Goal: Task Accomplishment & Management: Use online tool/utility

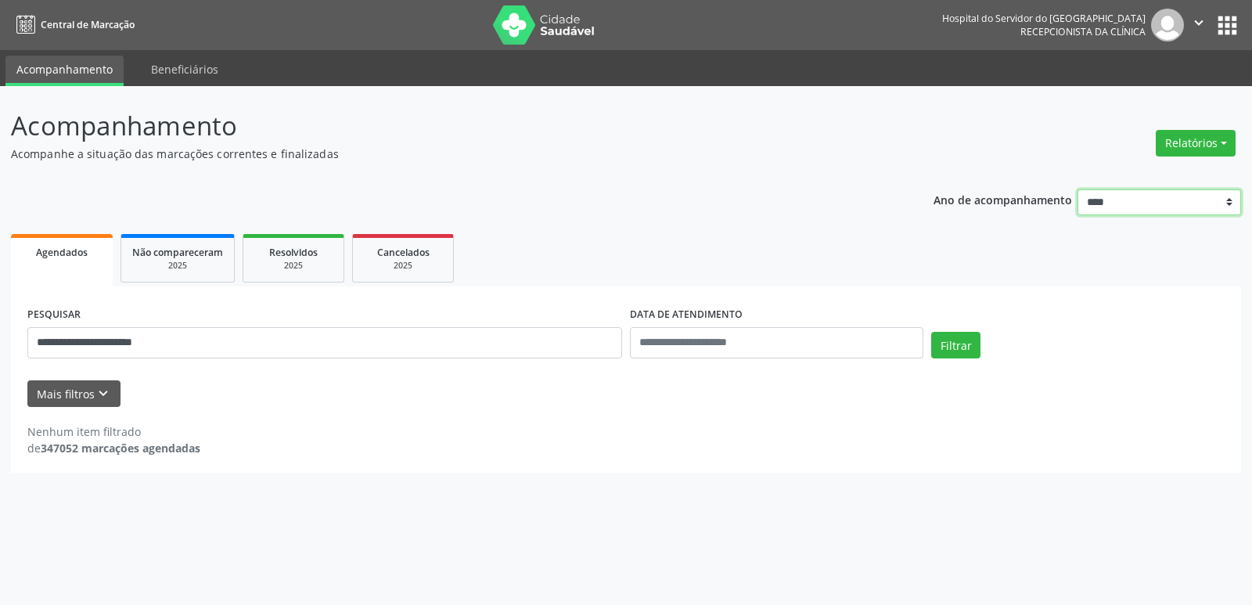
click at [1117, 204] on select "**** **** **** **** ****" at bounding box center [1160, 202] width 164 height 27
click at [564, 432] on div "Nenhum item filtrado de 347052 marcações agendadas" at bounding box center [626, 439] width 1198 height 33
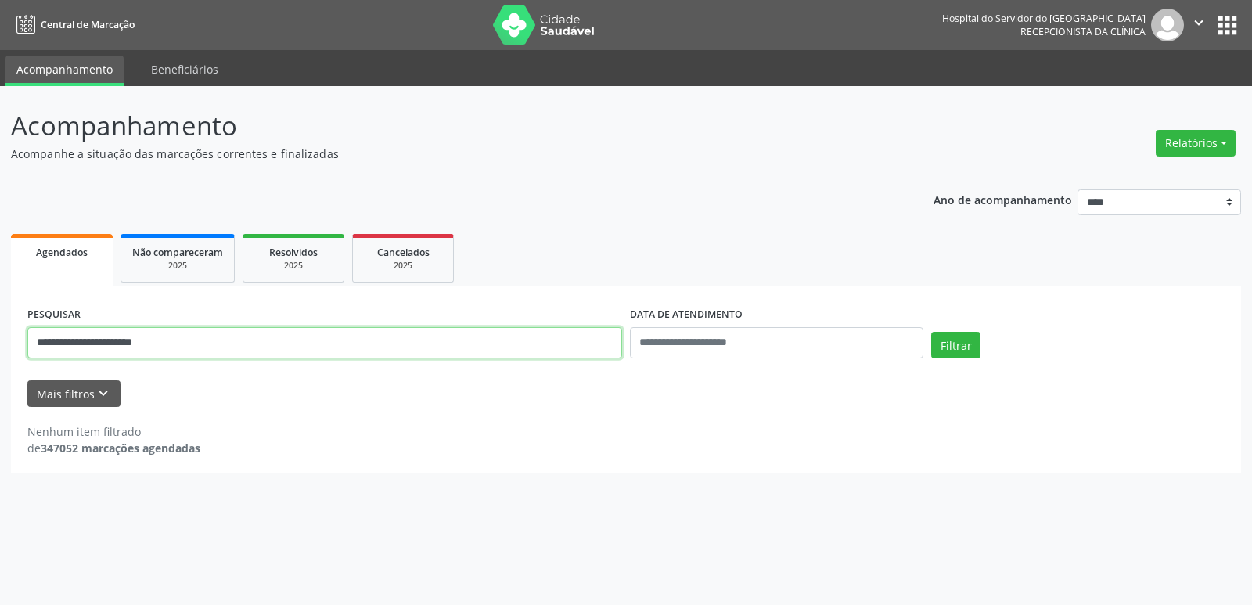
click at [189, 338] on input "**********" at bounding box center [324, 342] width 595 height 31
type input "*"
click at [1197, 148] on button "Relatórios" at bounding box center [1196, 143] width 80 height 27
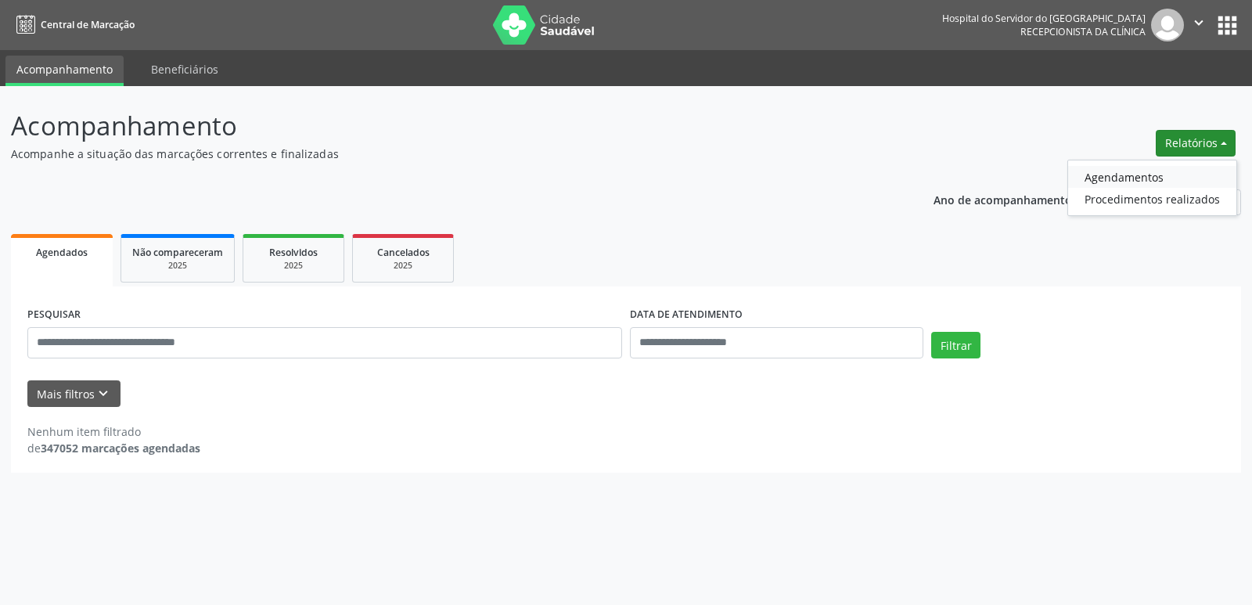
click at [1150, 178] on link "Agendamentos" at bounding box center [1152, 177] width 168 height 22
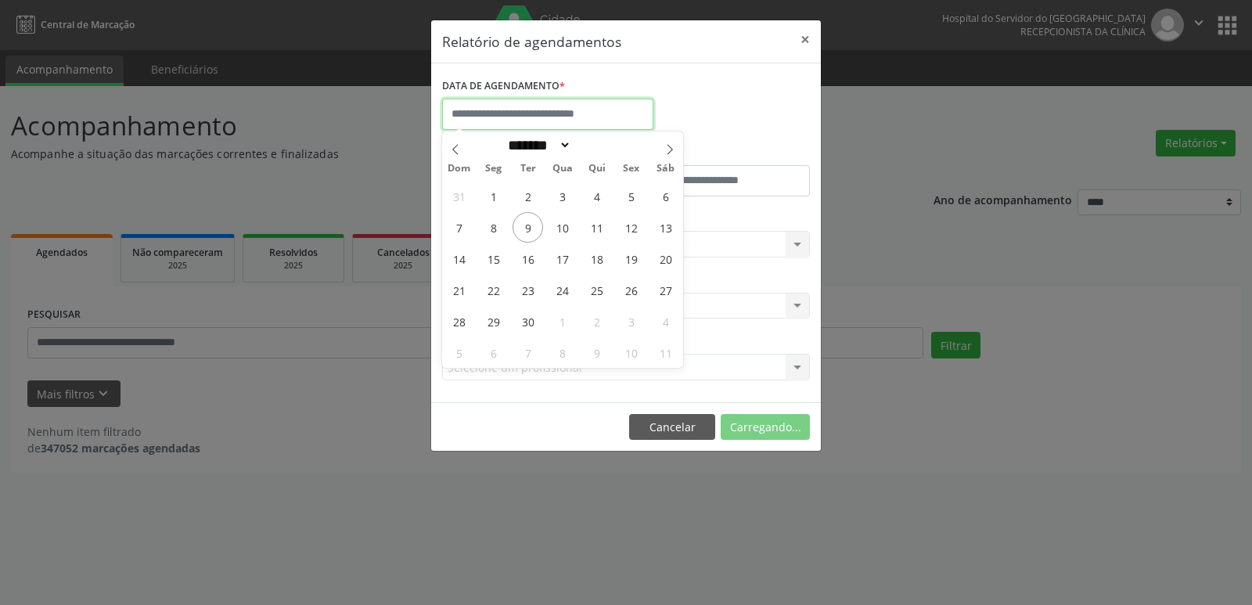
click at [578, 121] on input "text" at bounding box center [547, 114] width 211 height 31
click at [557, 227] on span "10" at bounding box center [562, 227] width 31 height 31
type input "**********"
click at [557, 227] on span "10" at bounding box center [562, 227] width 31 height 31
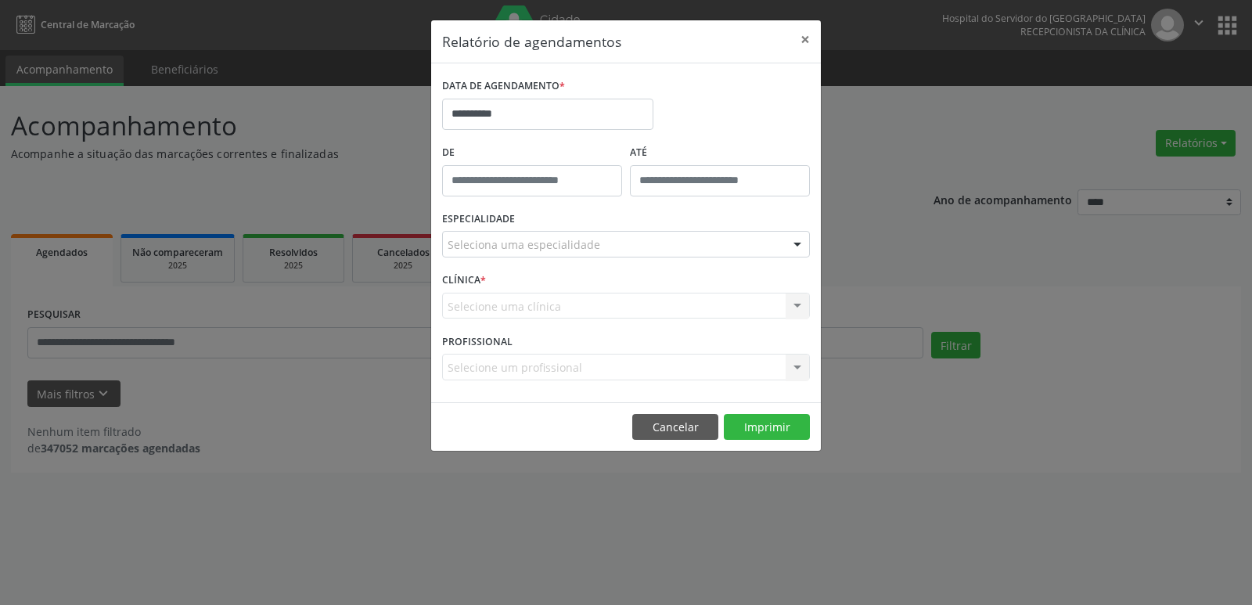
click at [796, 245] on div at bounding box center [797, 245] width 23 height 27
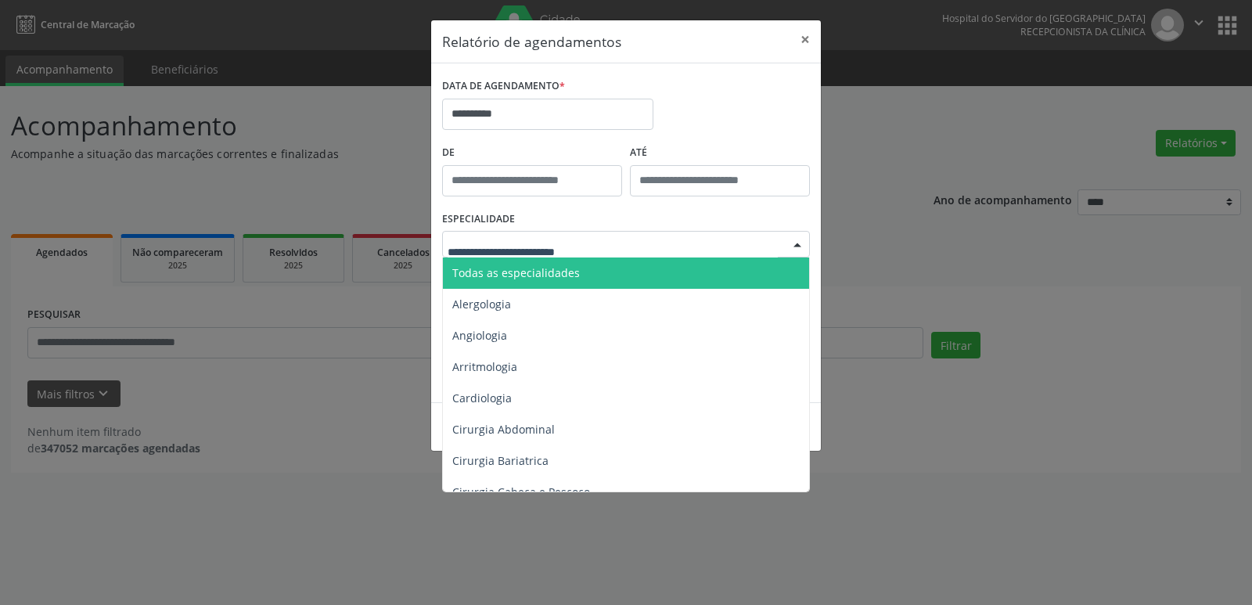
click at [628, 276] on span "Todas as especialidades" at bounding box center [627, 273] width 369 height 31
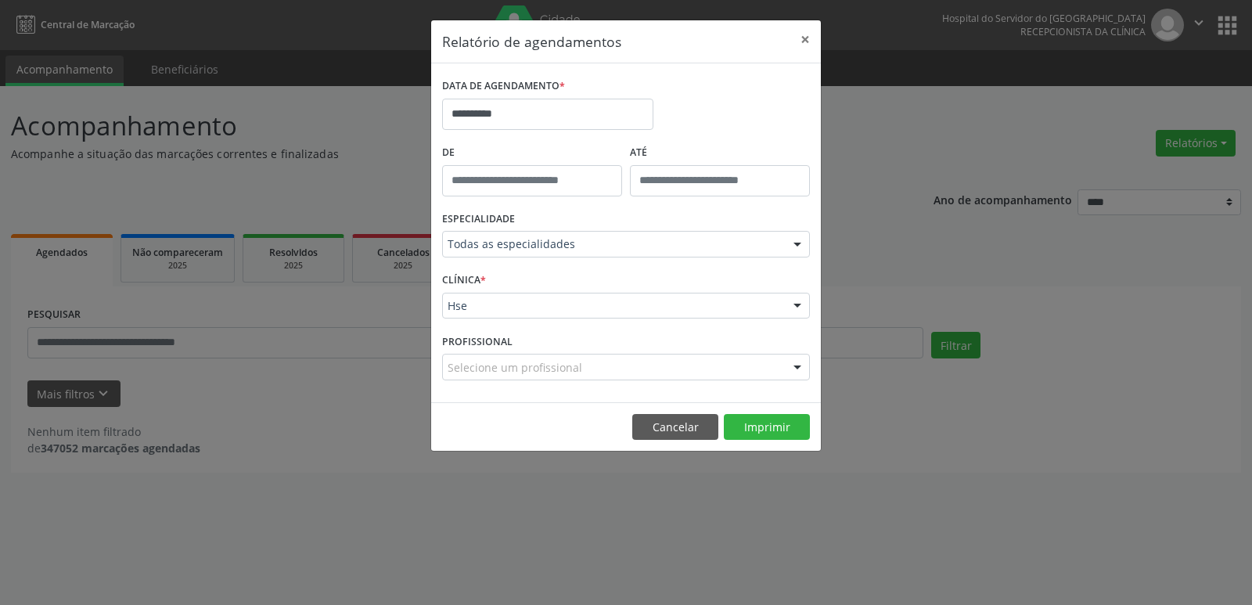
click at [794, 304] on div at bounding box center [797, 307] width 23 height 27
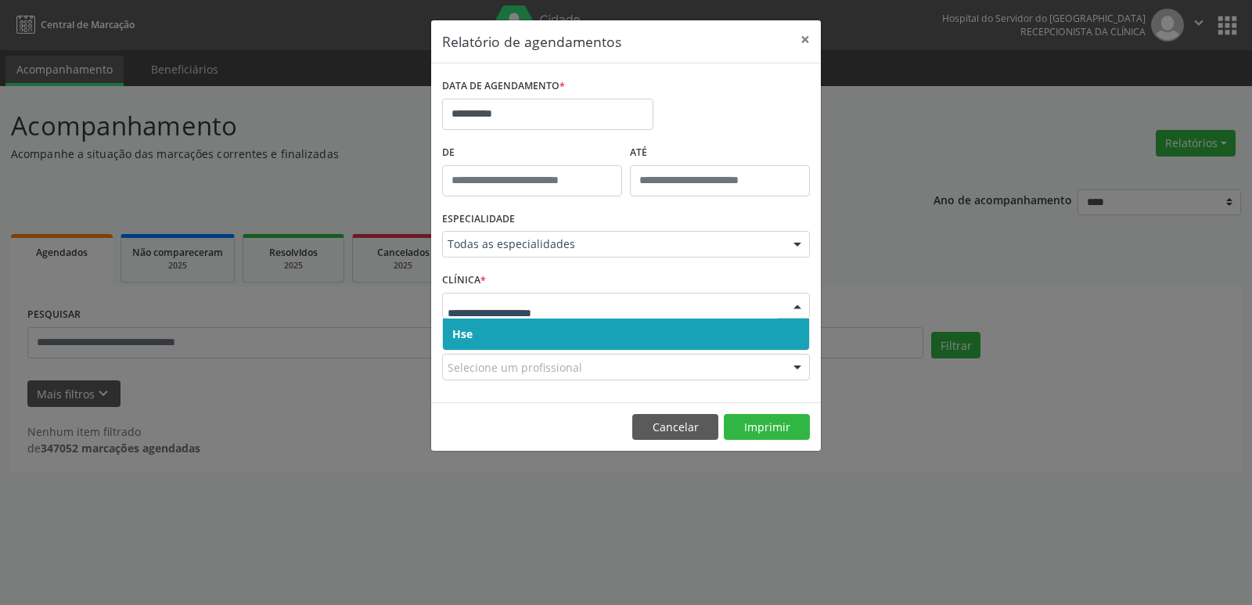
click at [551, 326] on span "Hse" at bounding box center [626, 334] width 366 height 31
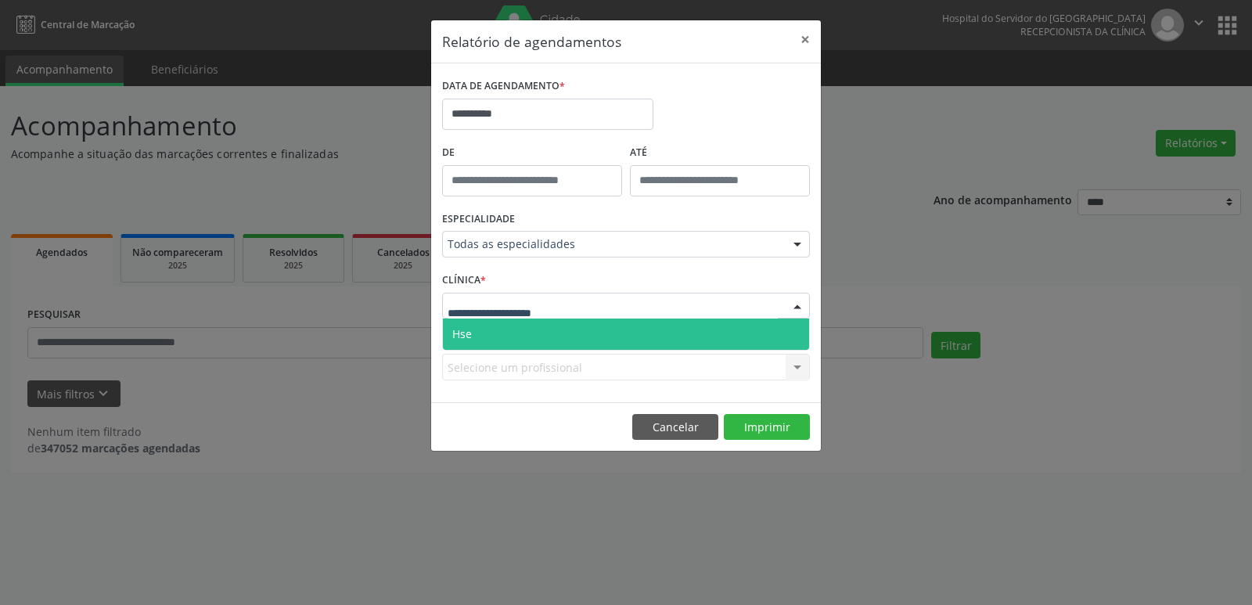
click at [805, 302] on div at bounding box center [797, 307] width 23 height 27
click at [588, 334] on span "Hse" at bounding box center [626, 334] width 366 height 31
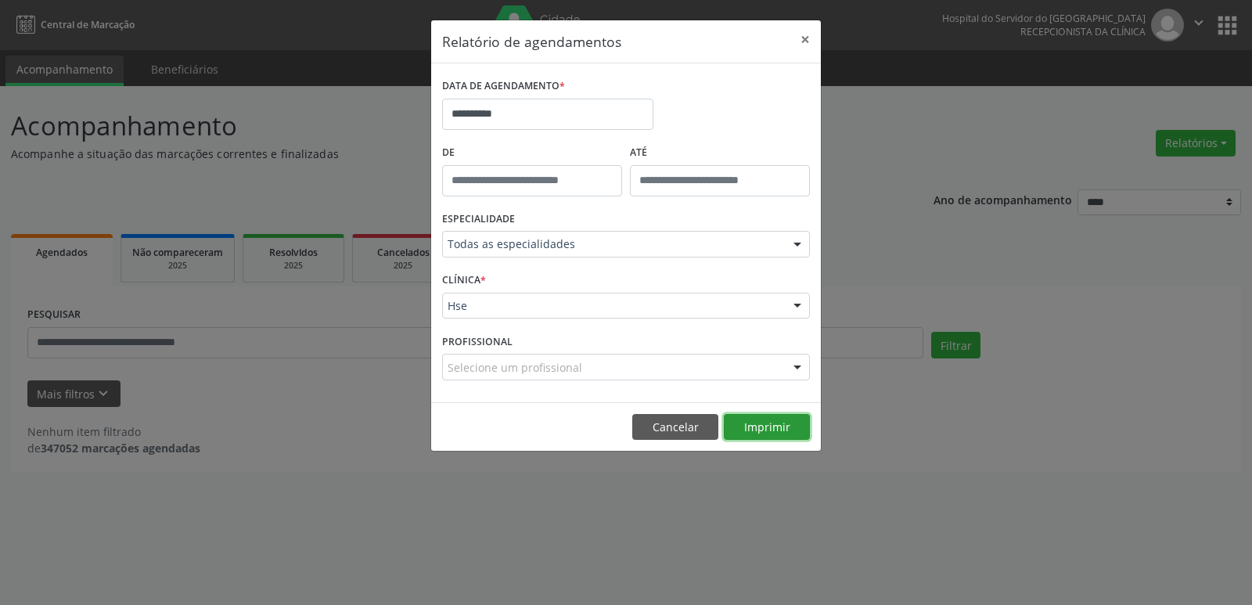
click at [778, 430] on button "Imprimir" at bounding box center [767, 427] width 86 height 27
click at [798, 34] on button "×" at bounding box center [805, 39] width 31 height 38
